Goal: Navigation & Orientation: Find specific page/section

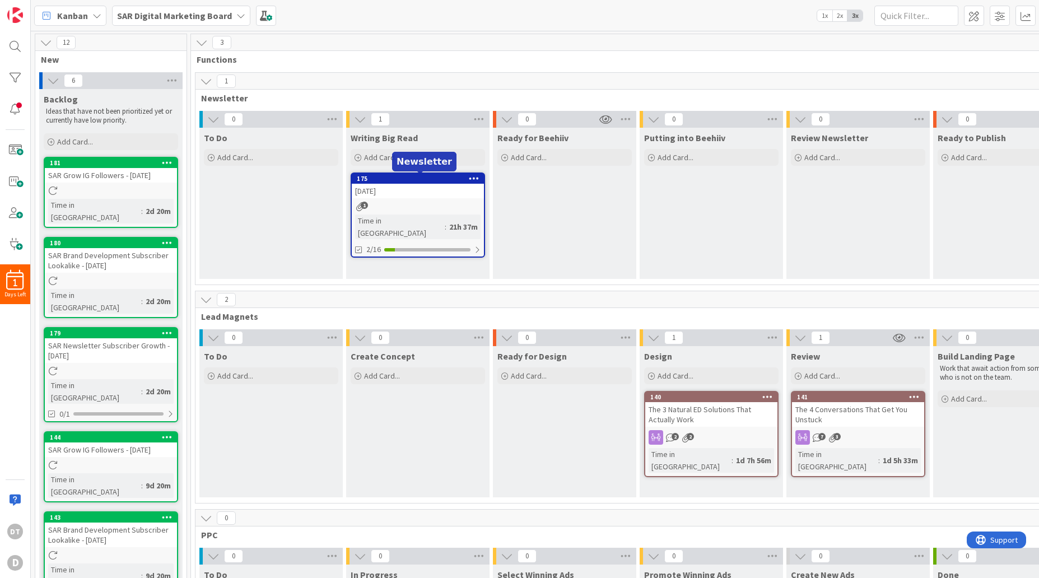
click at [399, 178] on div "175" at bounding box center [420, 179] width 127 height 8
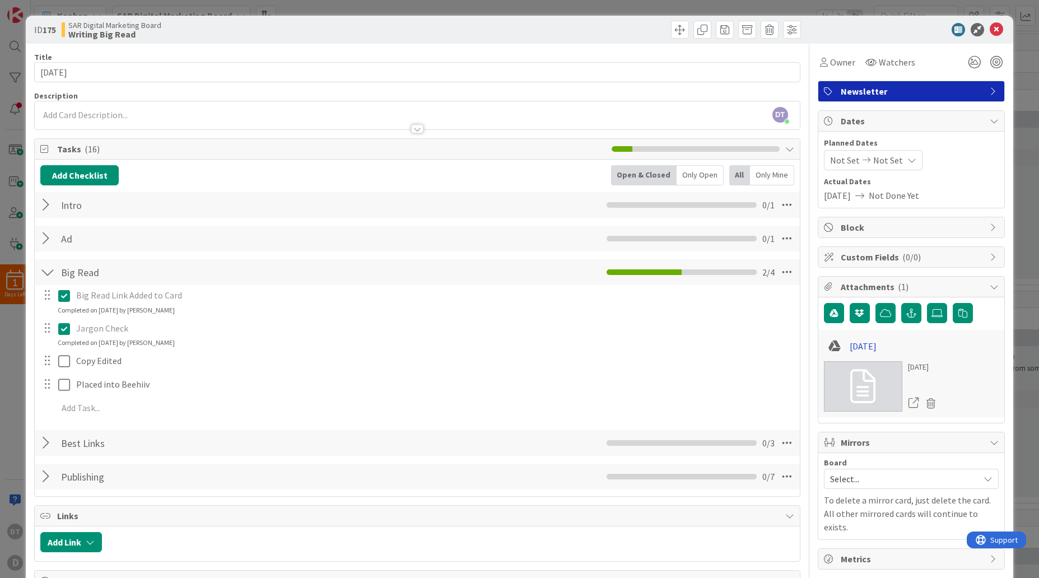
click at [873, 346] on link "[DATE]" at bounding box center [863, 346] width 27 height 13
click at [990, 31] on icon at bounding box center [996, 29] width 13 height 13
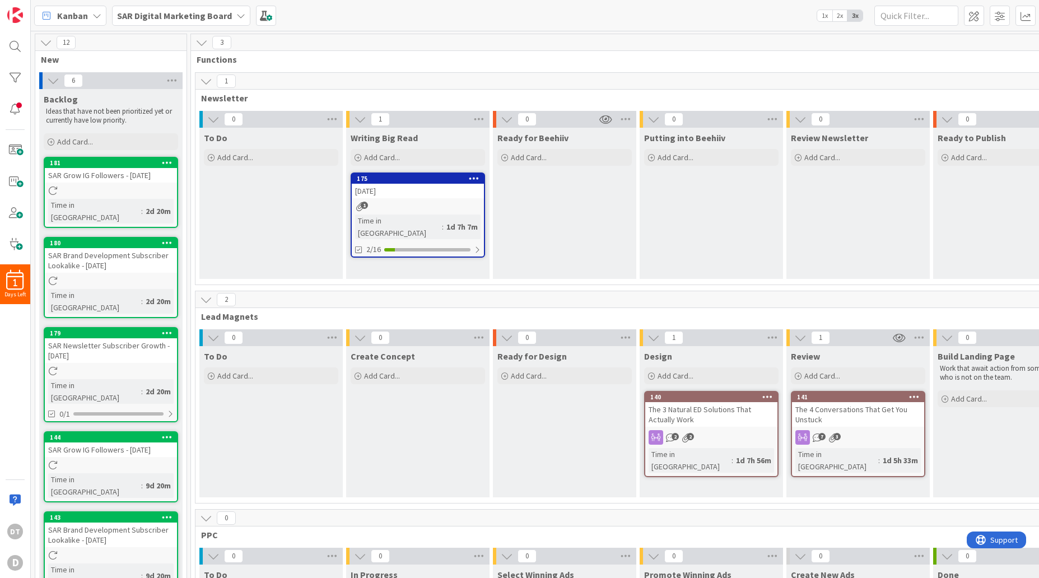
click at [217, 13] on b "SAR Digital Marketing Board" at bounding box center [174, 15] width 115 height 11
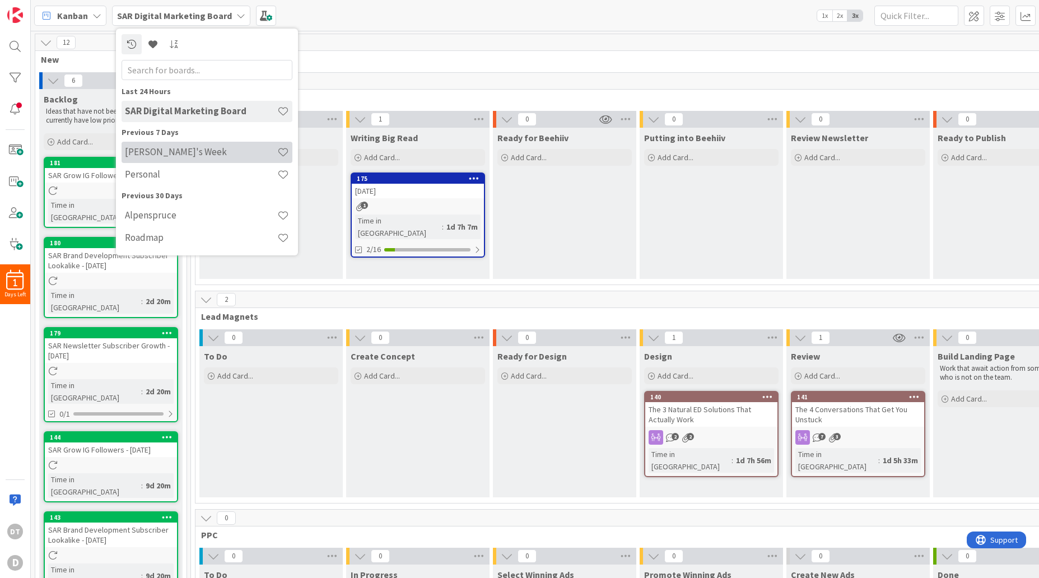
click at [154, 150] on h4 "[PERSON_NAME]'s Week" at bounding box center [201, 151] width 152 height 11
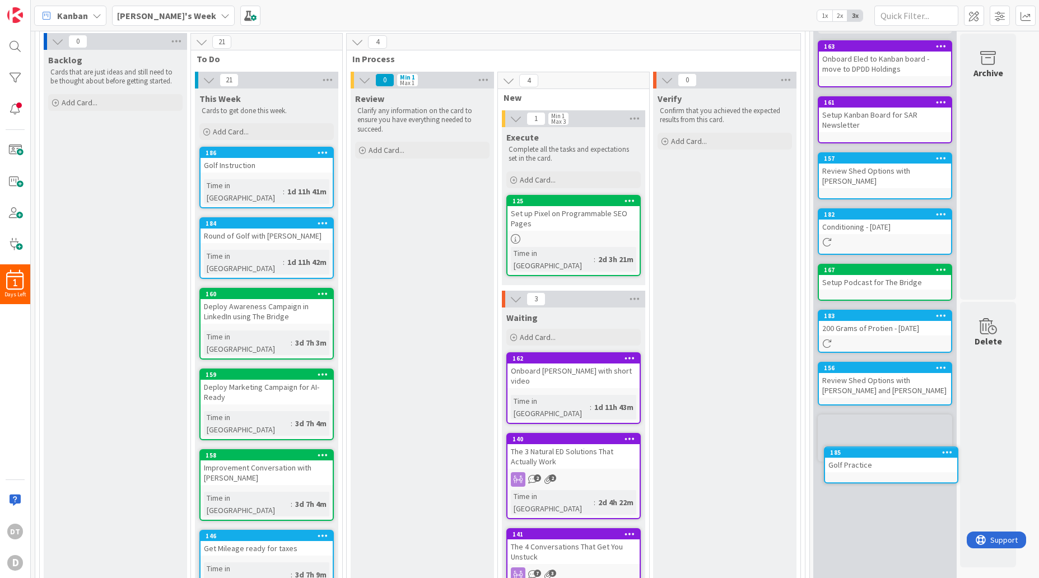
scroll to position [81, 0]
